Goal: Check status: Check status

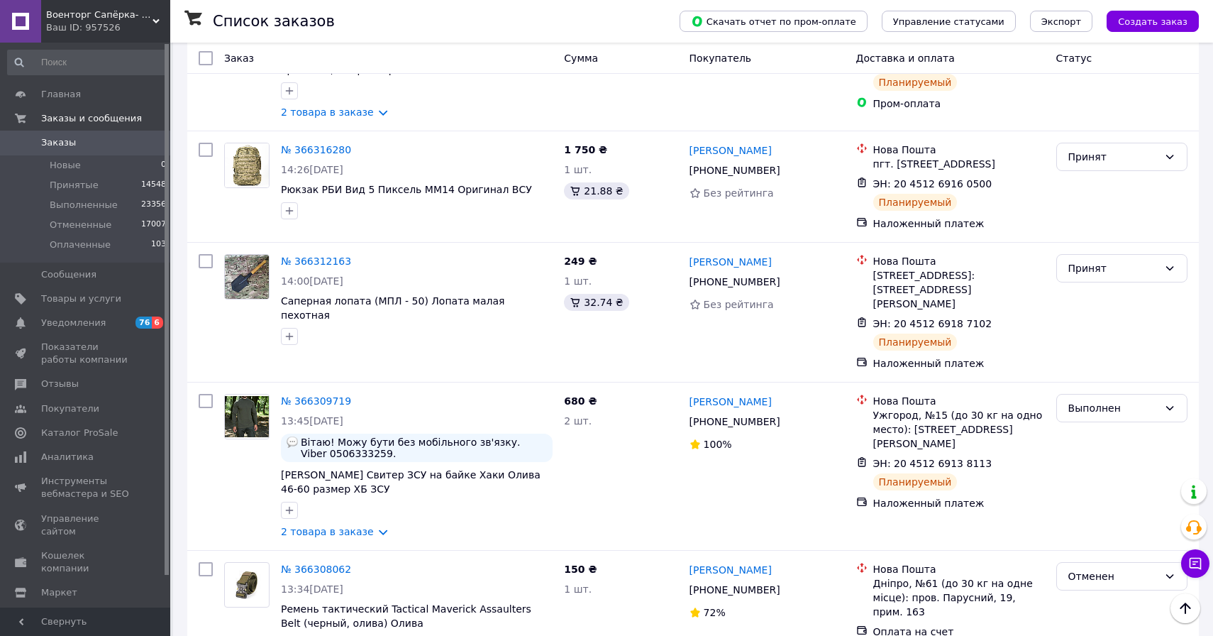
scroll to position [950, 0]
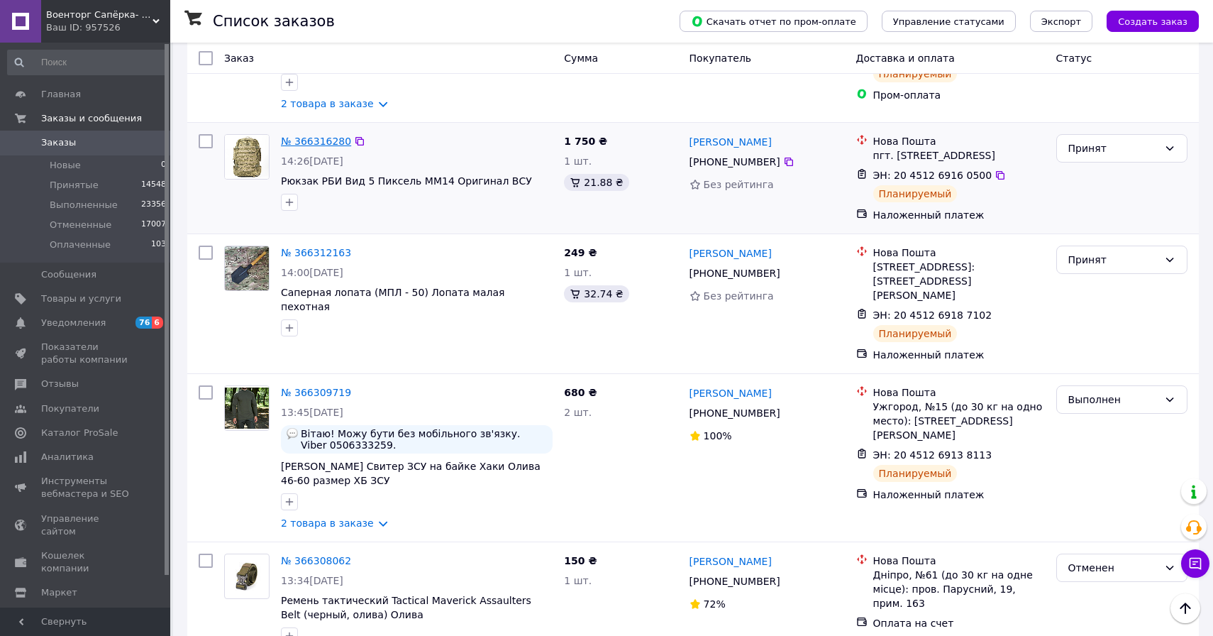
click at [301, 136] on link "№ 366316280" at bounding box center [316, 141] width 70 height 11
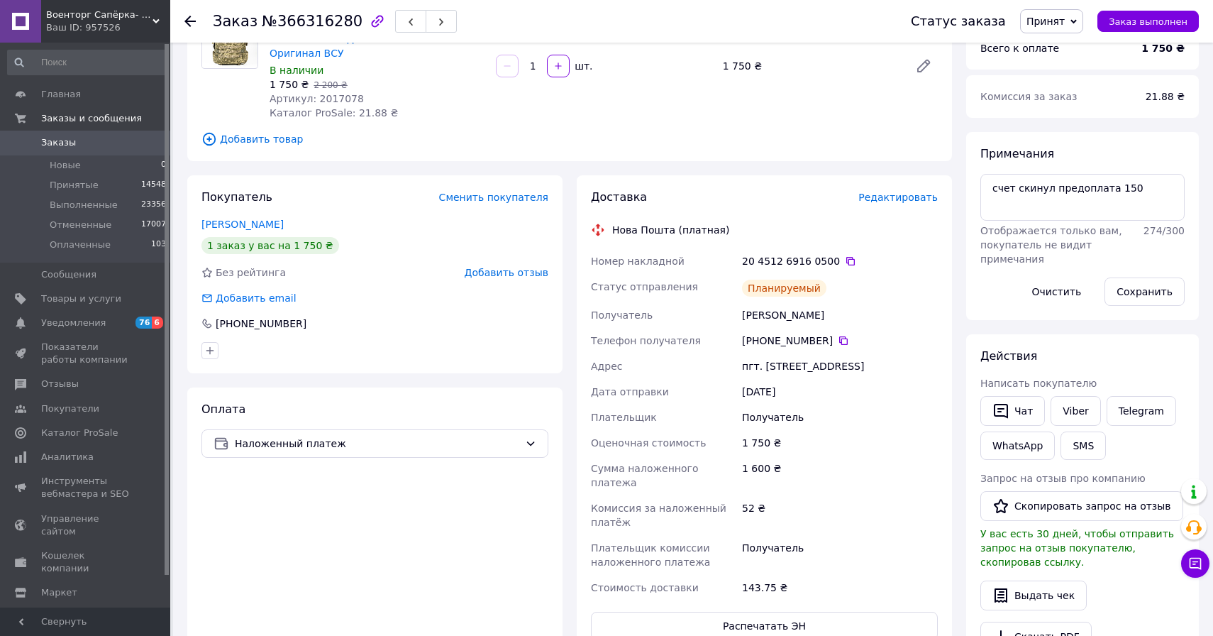
scroll to position [567, 0]
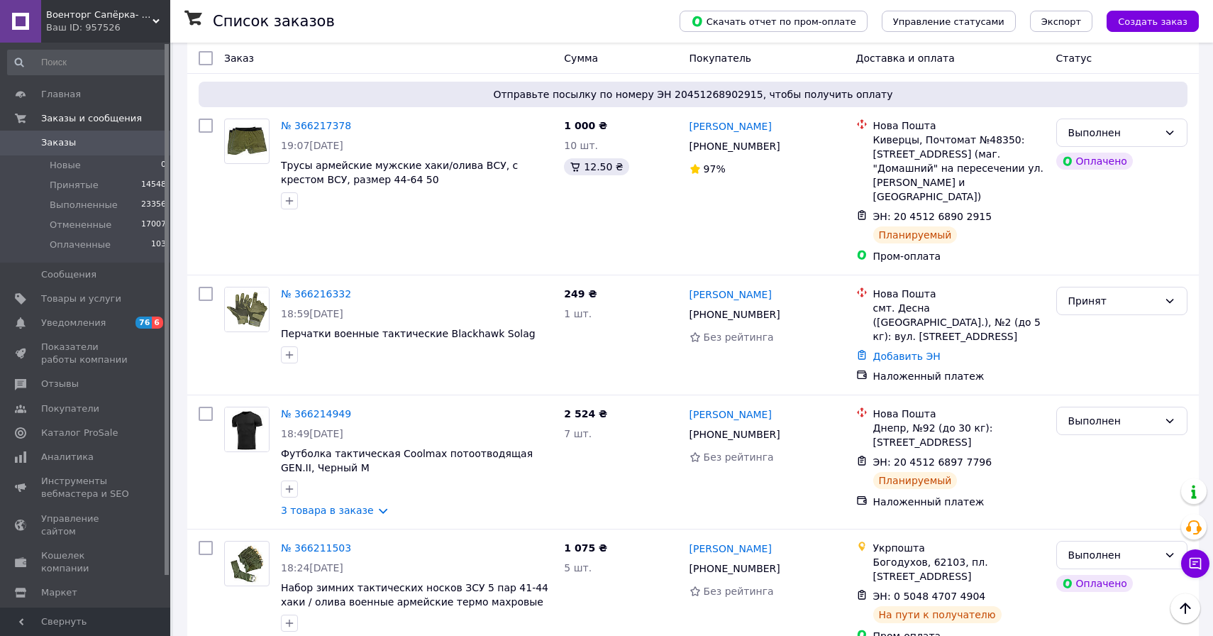
scroll to position [4805, 0]
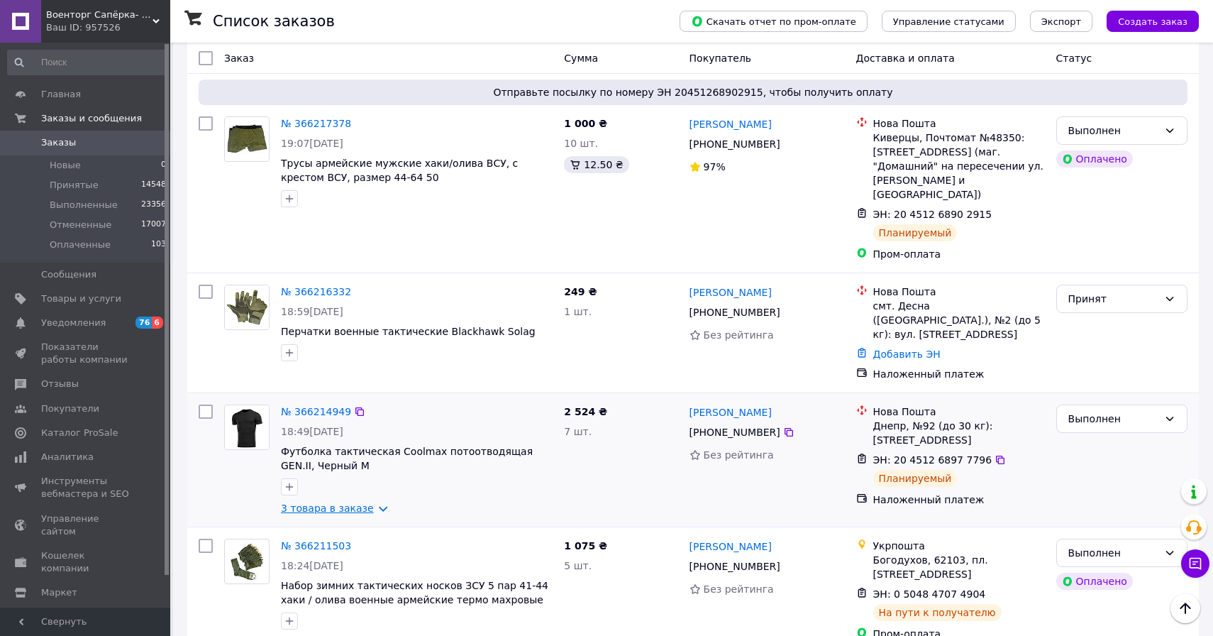
click at [373, 502] on link "3 товара в заказе" at bounding box center [327, 507] width 93 height 11
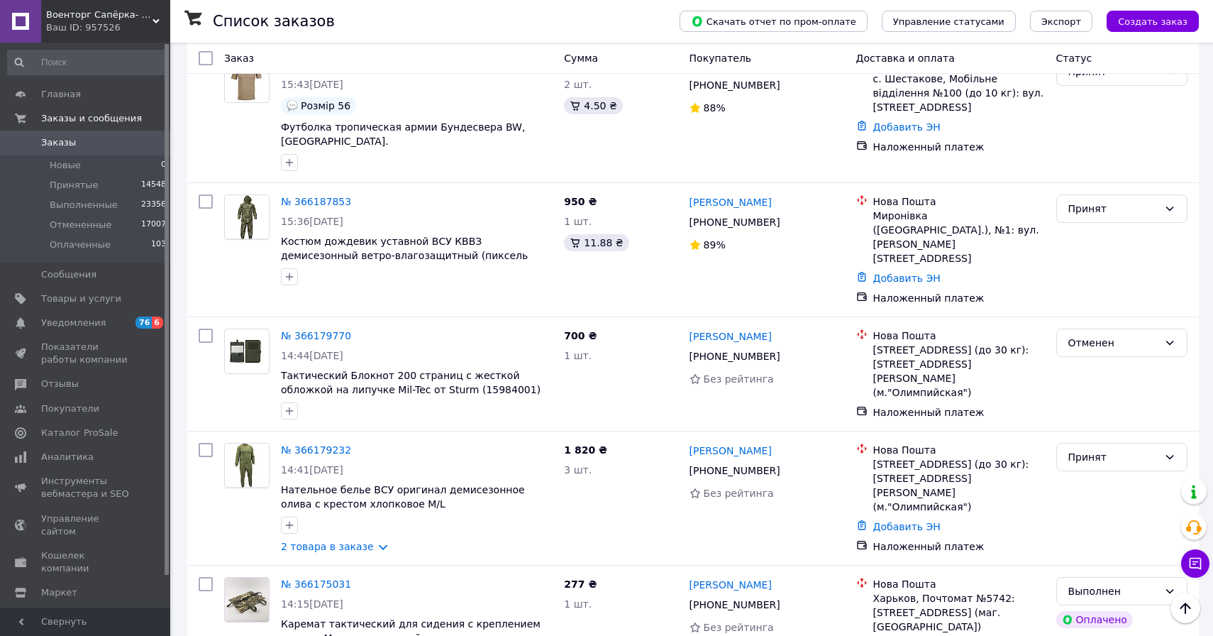
scroll to position [6036, 0]
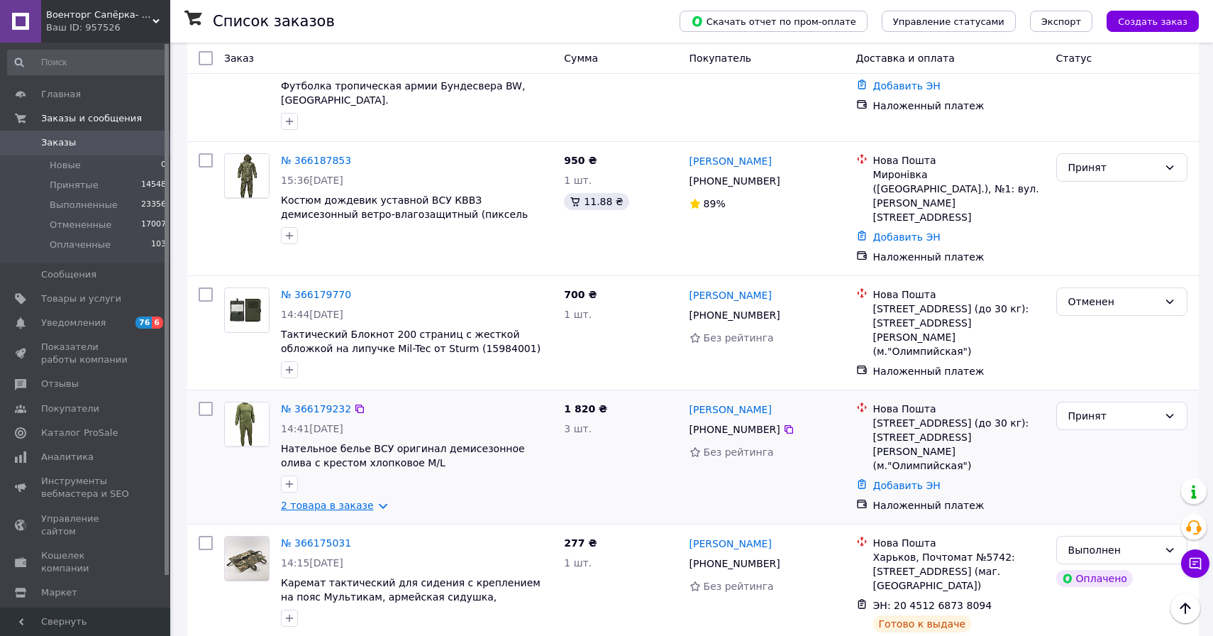
click at [374, 500] on link "2 товара в заказе" at bounding box center [327, 505] width 93 height 11
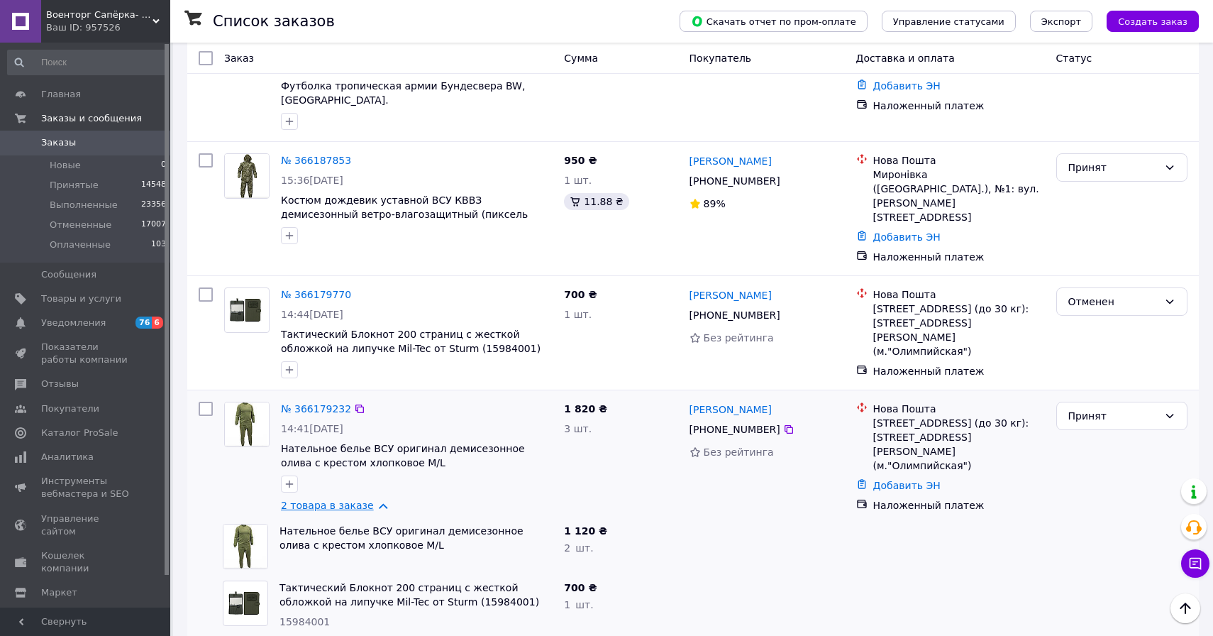
click at [374, 500] on link "2 товара в заказе" at bounding box center [327, 505] width 93 height 11
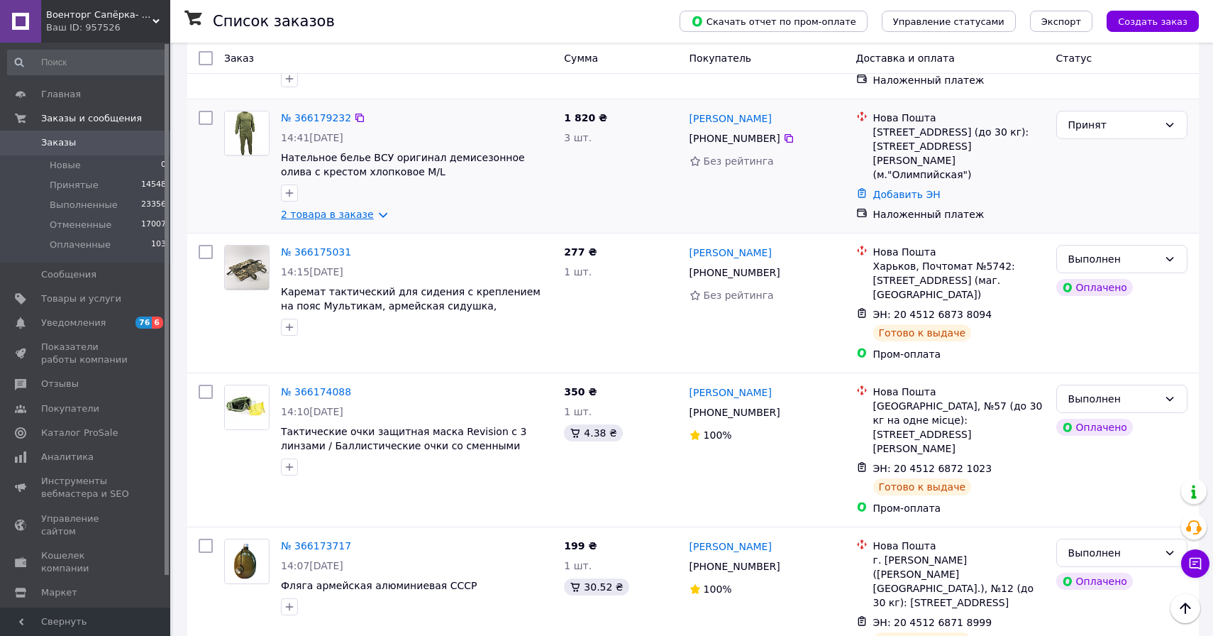
scroll to position [6327, 0]
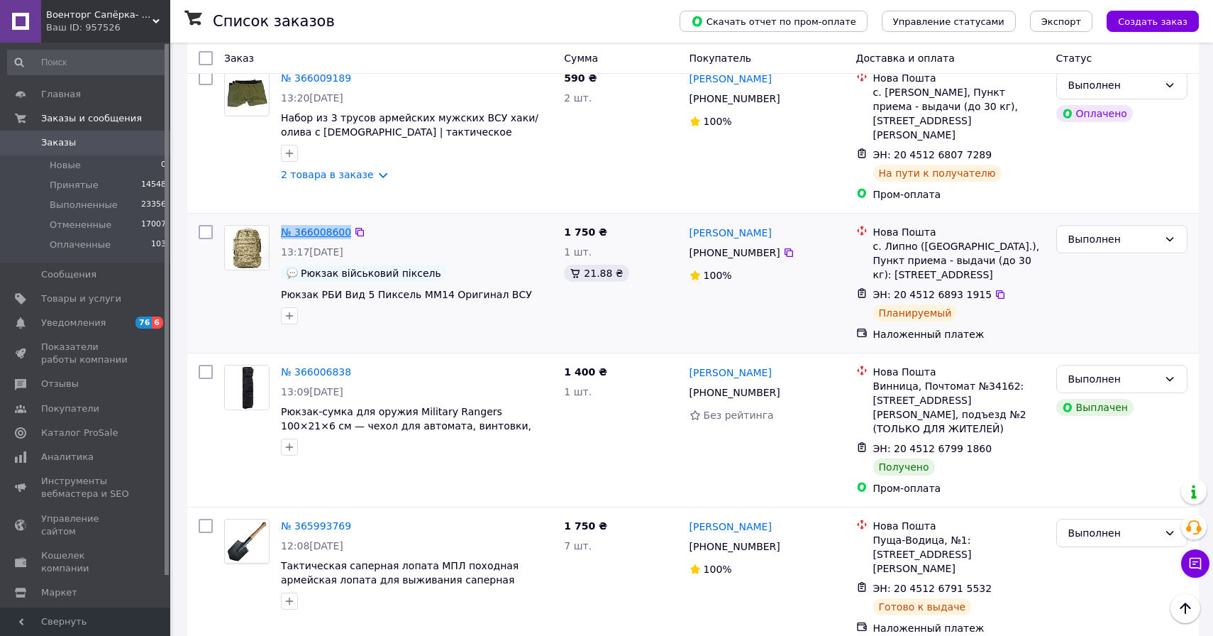
scroll to position [5994, 0]
